Goal: Navigation & Orientation: Understand site structure

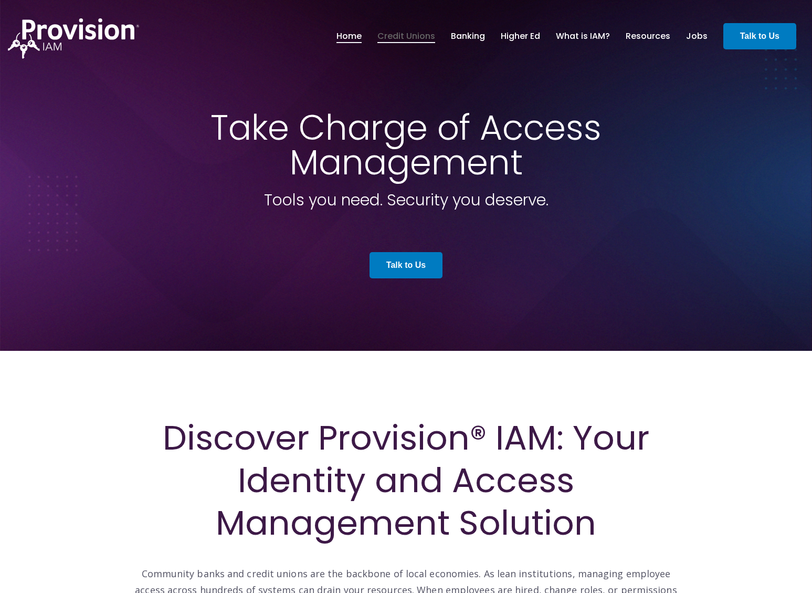
click at [416, 33] on link "Credit Unions" at bounding box center [407, 36] width 58 height 18
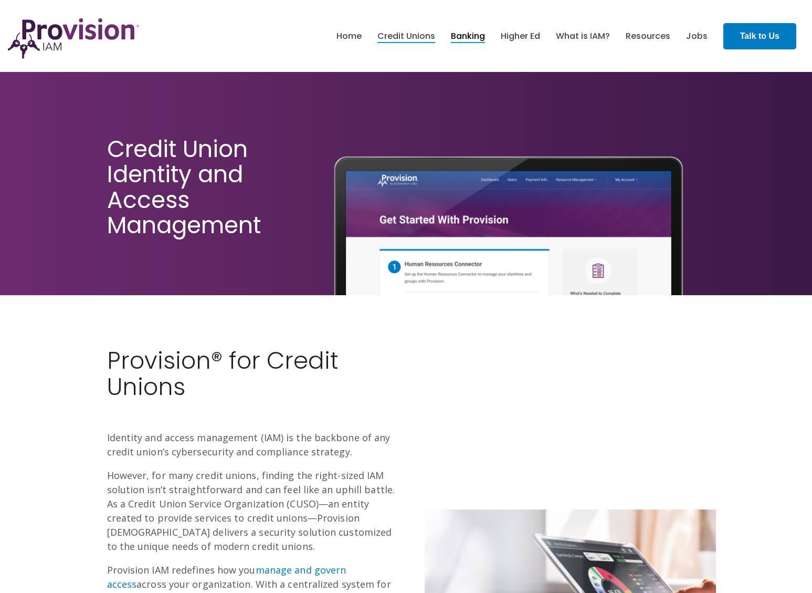
click at [462, 37] on link "Banking" at bounding box center [468, 36] width 34 height 18
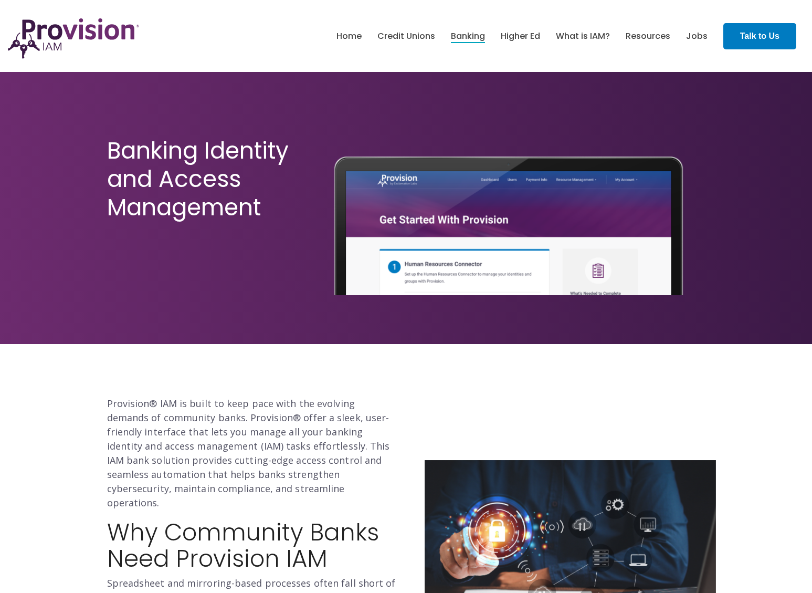
click at [520, 36] on link "Higher Ed" at bounding box center [520, 36] width 39 height 18
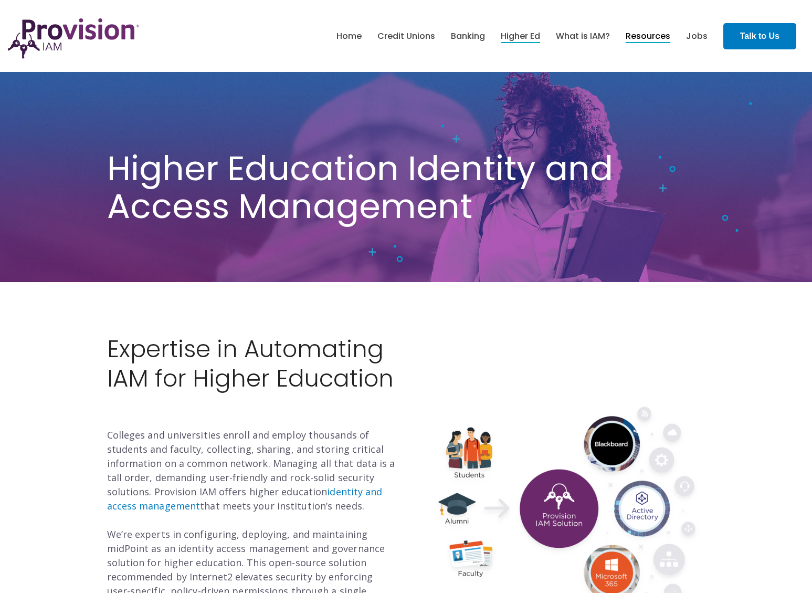
click at [642, 34] on link "Resources" at bounding box center [648, 36] width 45 height 18
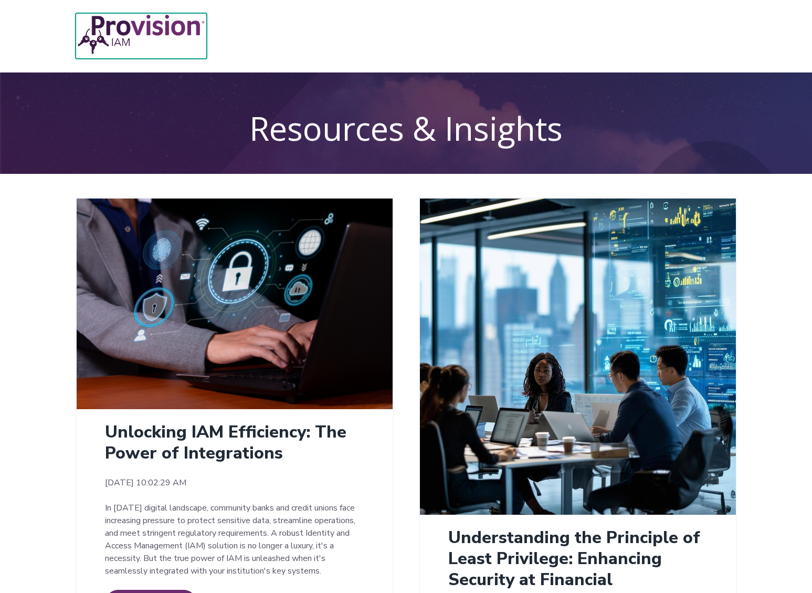
click at [122, 22] on img at bounding box center [141, 34] width 131 height 43
